Goal: Task Accomplishment & Management: Use online tool/utility

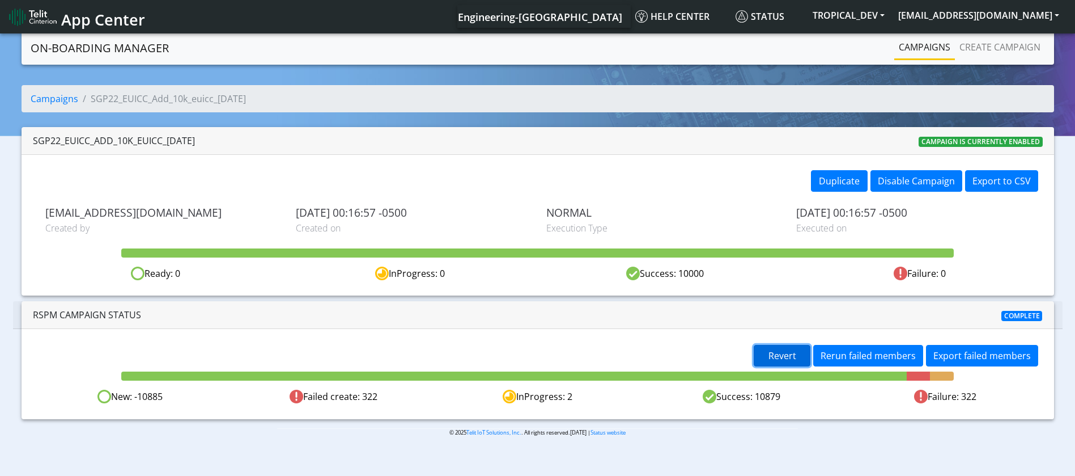
click at [790, 350] on span "Revert" at bounding box center [783, 355] width 28 height 12
